Goal: Transaction & Acquisition: Purchase product/service

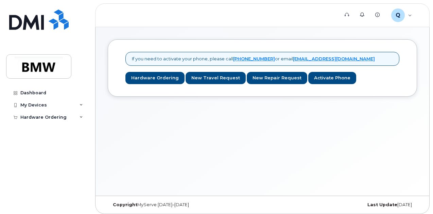
click at [155, 78] on link "Hardware Ordering" at bounding box center [154, 78] width 59 height 13
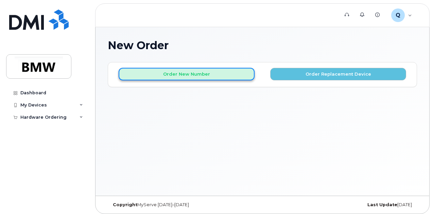
click at [208, 77] on button "Order New Number" at bounding box center [187, 74] width 136 height 13
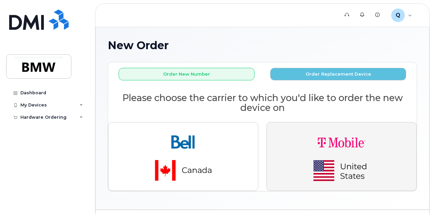
click at [306, 148] on img "button" at bounding box center [341, 156] width 95 height 57
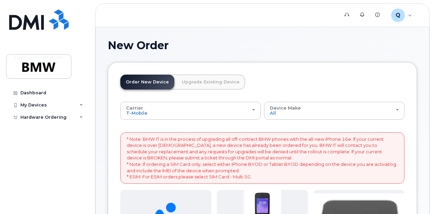
click at [148, 83] on link "Order New Device" at bounding box center [147, 82] width 54 height 15
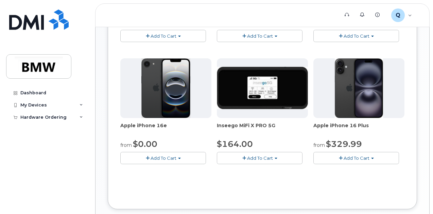
scroll to position [254, 0]
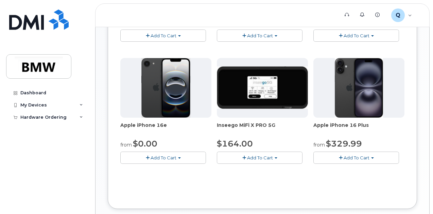
click at [151, 161] on span "Add To Cart" at bounding box center [164, 157] width 26 height 5
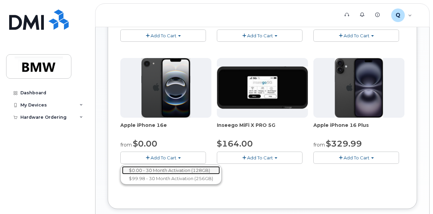
click at [166, 175] on link "$0.00 - 30 Month Activation (128GB)" at bounding box center [171, 170] width 98 height 8
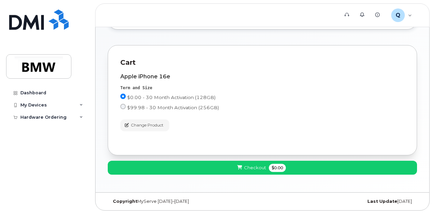
scroll to position [27, 0]
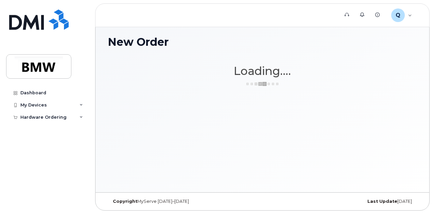
scroll to position [3, 0]
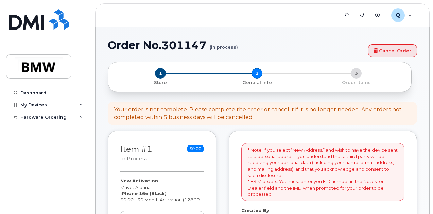
select select
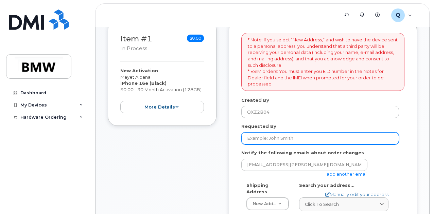
scroll to position [111, 0]
click at [283, 135] on input "Requested By" at bounding box center [320, 138] width 158 height 12
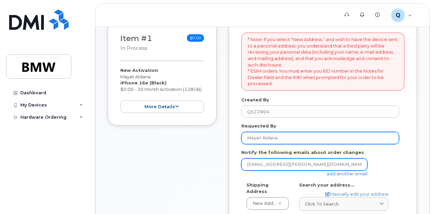
type input "Mayet Aldana"
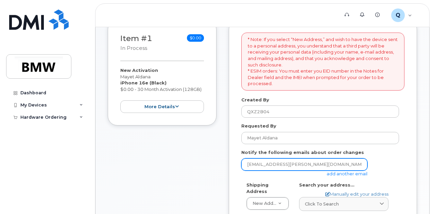
click at [323, 161] on input "mayet.aldana@bmwmcext.com" at bounding box center [304, 165] width 126 height 12
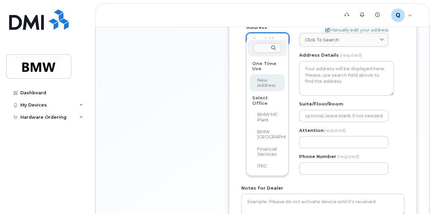
scroll to position [276, 0]
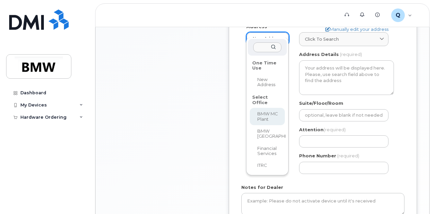
select select
type textarea "1400 Highway 101 S GREER SC 29651-6731 UNITED STATES Greer South Carolina 29651…"
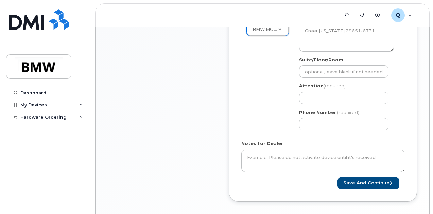
scroll to position [303, 0]
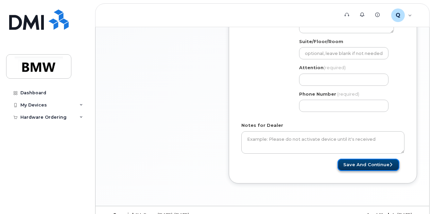
click at [362, 167] on button "Save and Continue" at bounding box center [368, 165] width 62 height 13
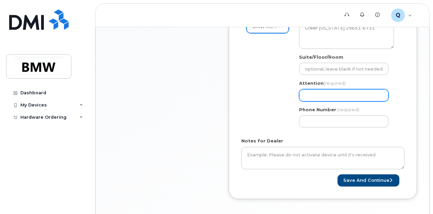
scroll to position [287, 0]
click at [340, 95] on input "Attention (required)" at bounding box center [343, 96] width 89 height 12
select select
type input "M"
select select
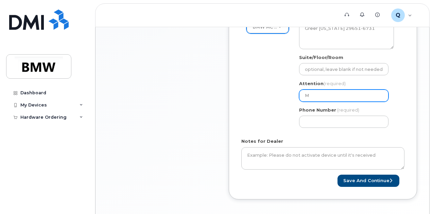
type input "Ma"
select select
type input "May"
select select
type input "Maye"
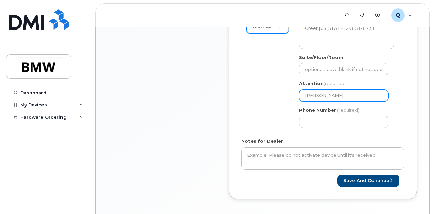
select select
type input "Mayet"
select select
type input "Mayet A"
select select
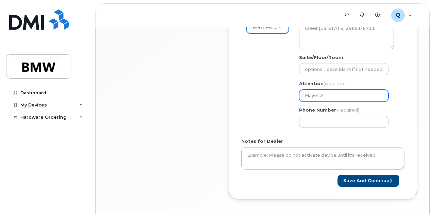
type input "Mayet Al"
select select
type input "Mayet Ald"
select select
type input "Mayet Aldan"
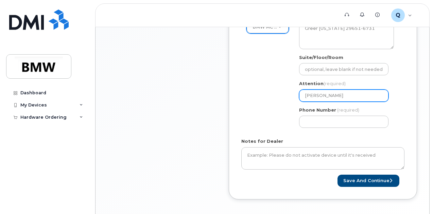
select select
type input "Mayet Aldana"
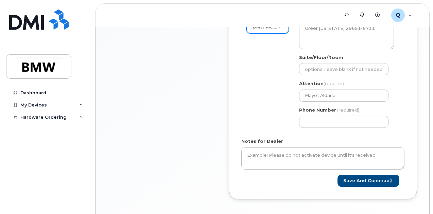
click at [264, 114] on div "Shipping Address BMW MC Plant New Address BMW MC Plant BMW North America Financ…" at bounding box center [320, 69] width 158 height 128
click at [355, 183] on button "Save and Continue" at bounding box center [368, 181] width 62 height 13
click at [322, 123] on input "Phone Number" at bounding box center [343, 122] width 89 height 12
select select
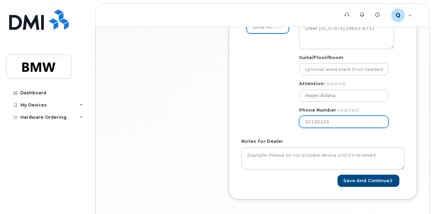
type input "321301059"
select select
type input "3213010592"
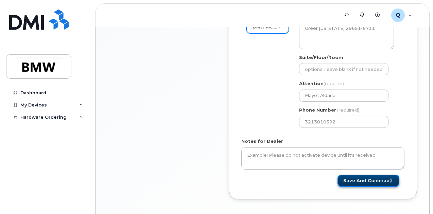
click at [356, 179] on button "Save and Continue" at bounding box center [368, 181] width 62 height 13
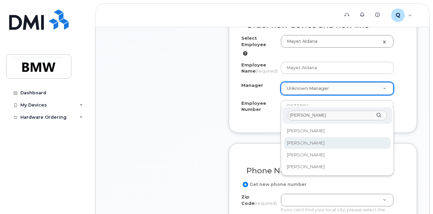
type input "neal"
select select "1895418"
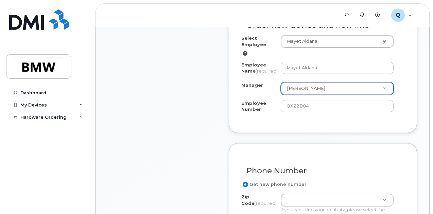
click at [205, 137] on div "Item #1 in process $0.00 New Activation Mayet Aldana iPhone 16e (Black) $0.00 -…" at bounding box center [162, 196] width 109 height 667
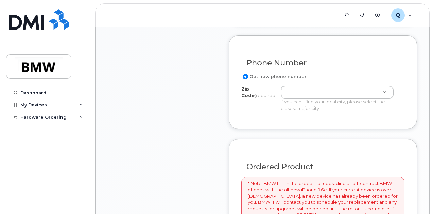
scroll to position [383, 0]
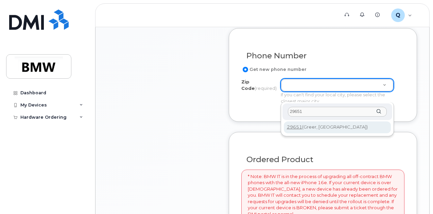
type input "29651"
type input "29651 (Greer, SC)"
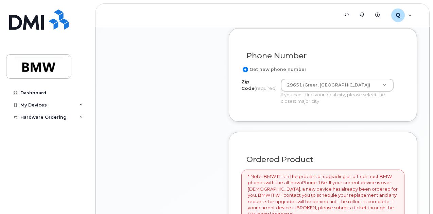
click at [194, 142] on div "Item #1 in process $0.00 New Activation Mayet Aldana iPhone 16e (Black) $0.00 -…" at bounding box center [162, 81] width 109 height 667
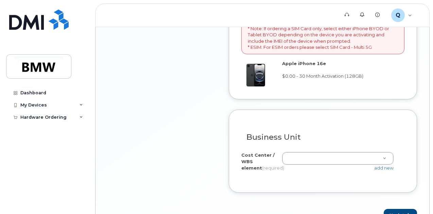
scroll to position [577, 0]
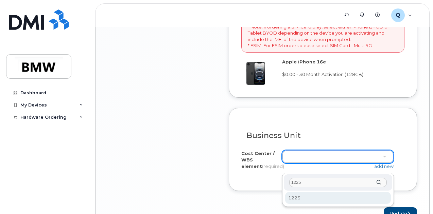
type input "1225"
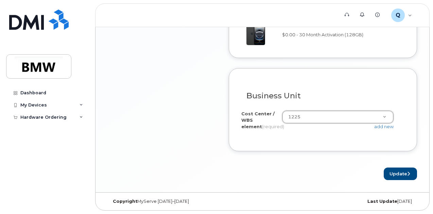
scroll to position [627, 0]
click at [399, 174] on button "Update" at bounding box center [400, 174] width 33 height 13
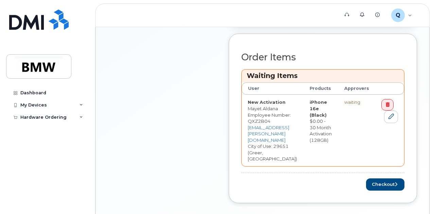
scroll to position [273, 0]
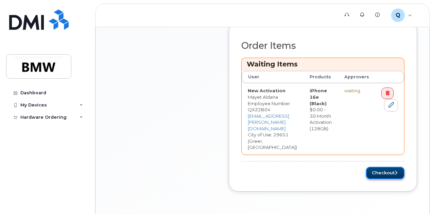
click at [396, 167] on button "Checkout" at bounding box center [385, 173] width 38 height 13
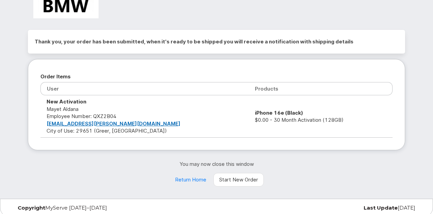
scroll to position [28, 0]
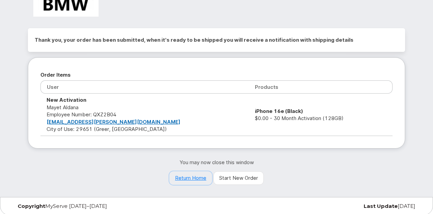
click at [190, 176] on link "Return Home" at bounding box center [190, 179] width 43 height 14
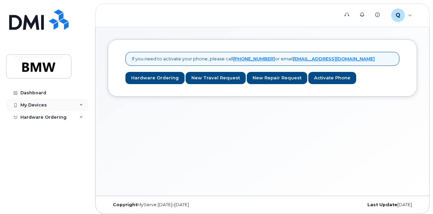
click at [79, 104] on div "My Devices" at bounding box center [47, 105] width 82 height 12
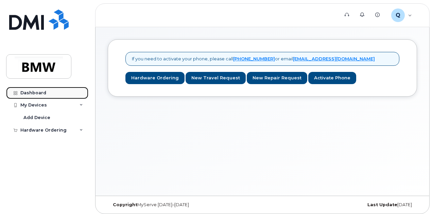
click at [37, 93] on div "Dashboard" at bounding box center [33, 92] width 26 height 5
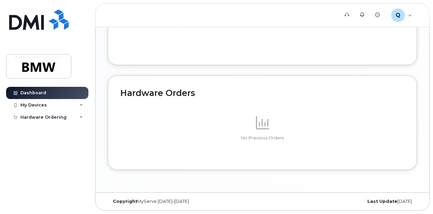
scroll to position [417, 0]
click at [273, 139] on p "No Previous Orders" at bounding box center [262, 138] width 284 height 6
click at [64, 118] on div "Hardware Ordering" at bounding box center [47, 117] width 82 height 12
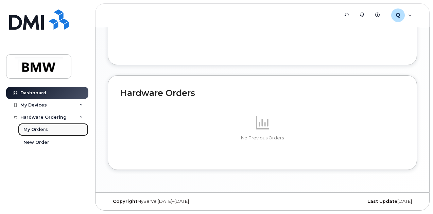
click at [39, 128] on div "My Orders" at bounding box center [35, 130] width 24 height 6
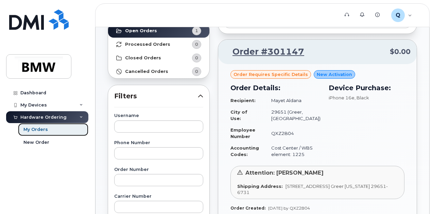
scroll to position [47, 0]
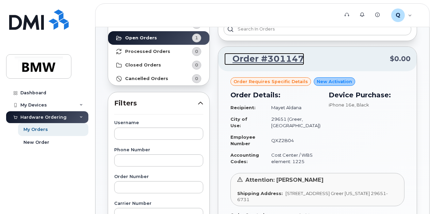
drag, startPoint x: 267, startPoint y: 58, endPoint x: 280, endPoint y: 92, distance: 37.1
click at [267, 58] on link "Order #301147" at bounding box center [264, 59] width 80 height 12
